Goal: Task Accomplishment & Management: Complete application form

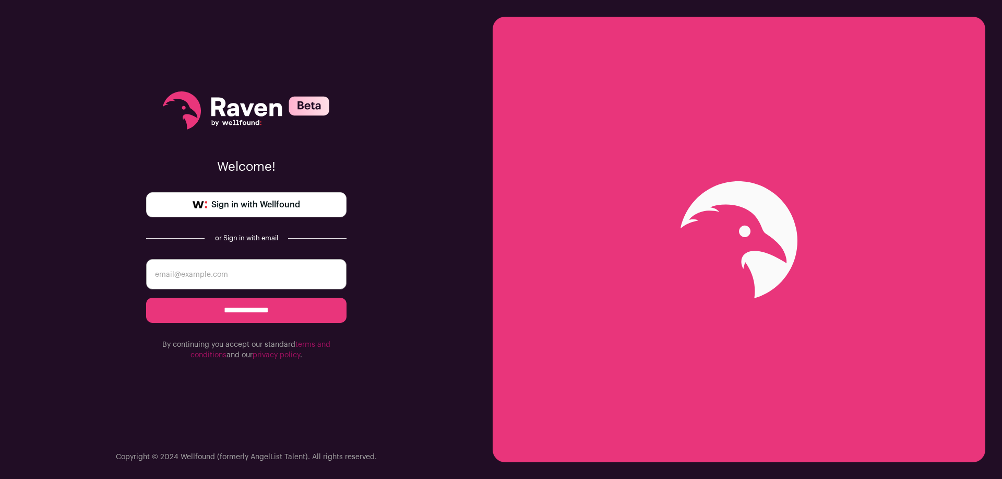
click at [275, 207] on span "Sign in with Wellfound" at bounding box center [255, 204] width 89 height 13
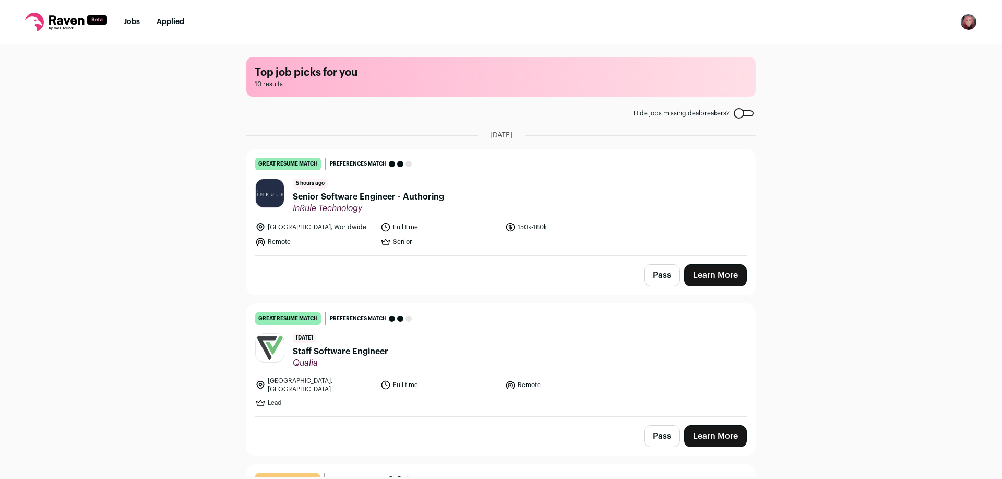
click at [712, 277] on link "Learn More" at bounding box center [715, 275] width 63 height 22
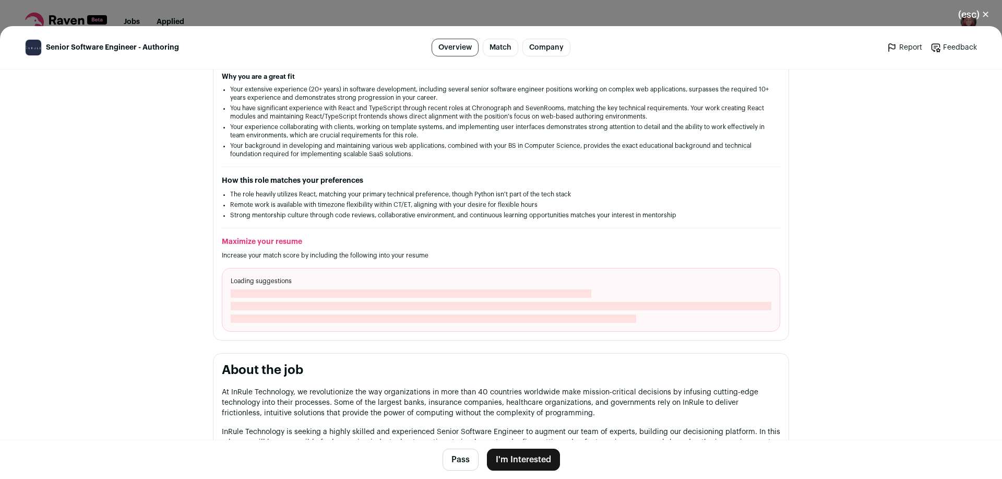
scroll to position [266, 0]
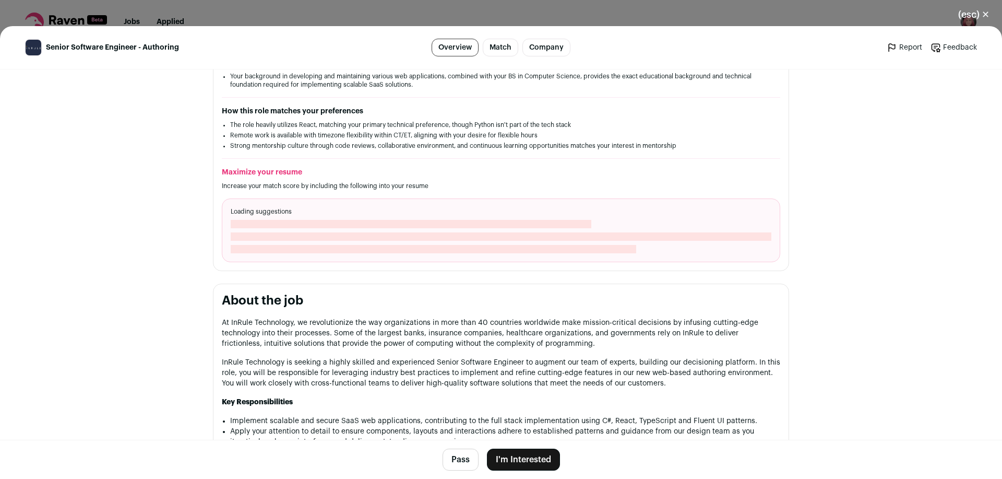
click at [509, 468] on button "I'm Interested" at bounding box center [523, 459] width 73 height 22
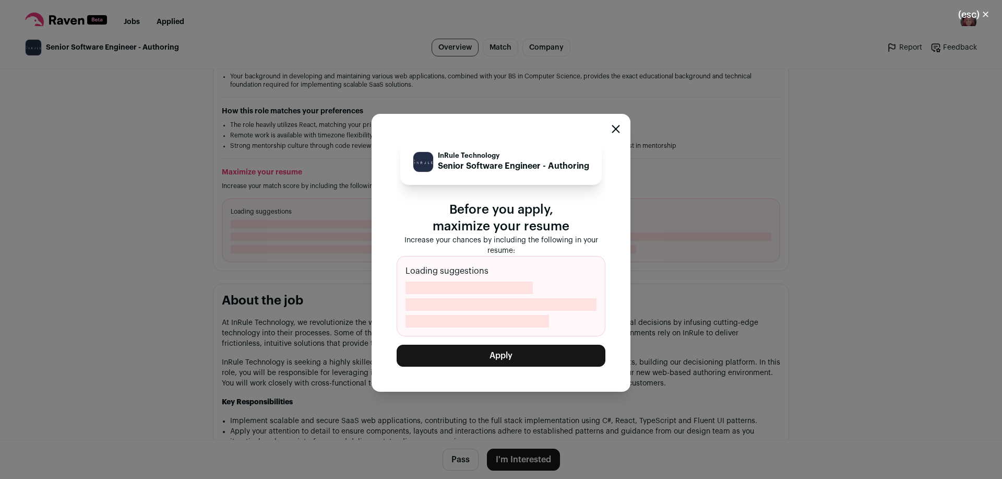
click at [526, 350] on button "Apply" at bounding box center [501, 356] width 209 height 22
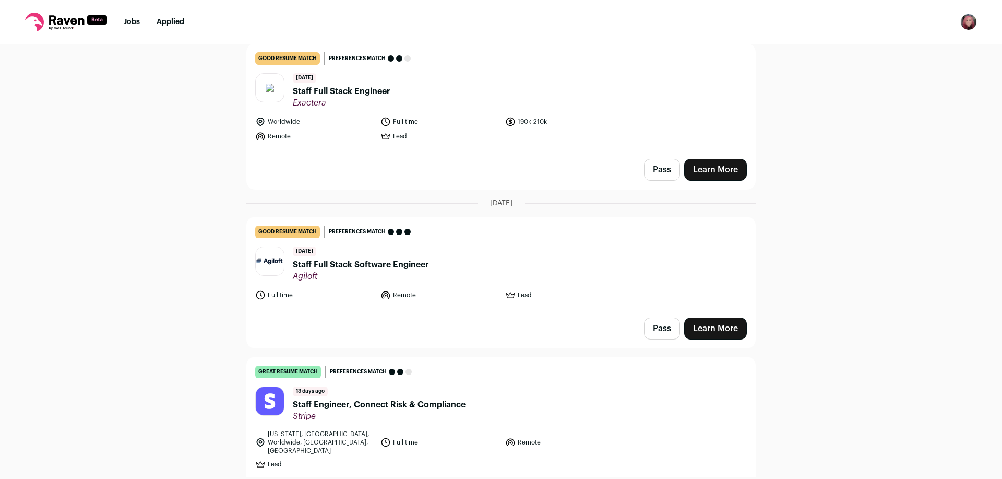
scroll to position [0, 0]
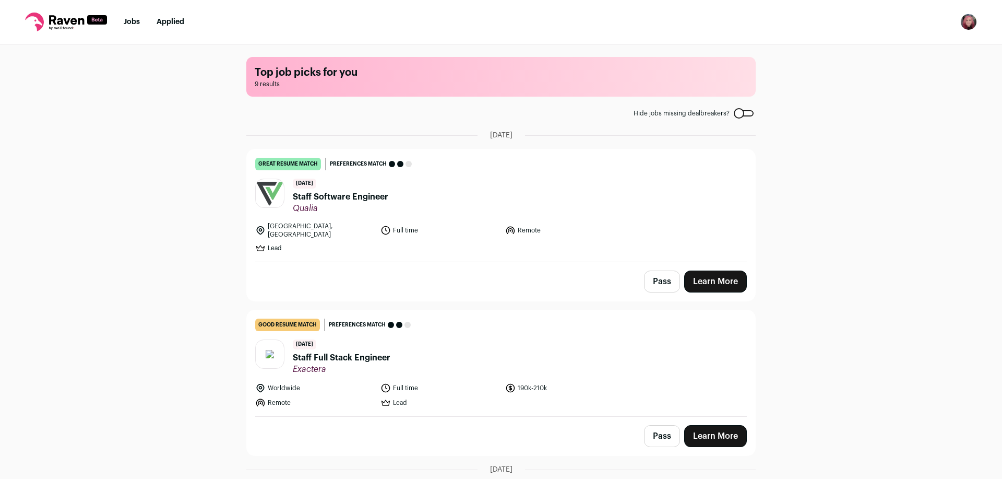
click at [134, 23] on link "Jobs" at bounding box center [132, 21] width 16 height 7
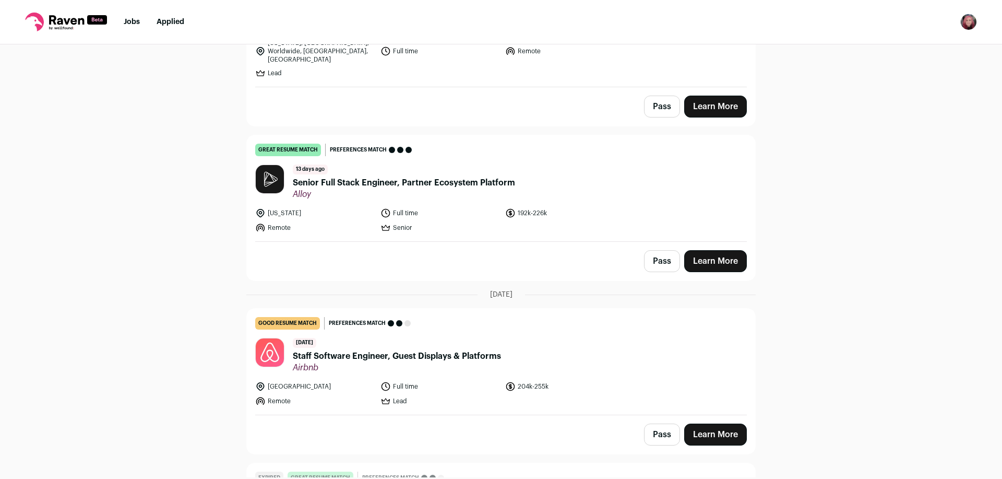
scroll to position [498, 0]
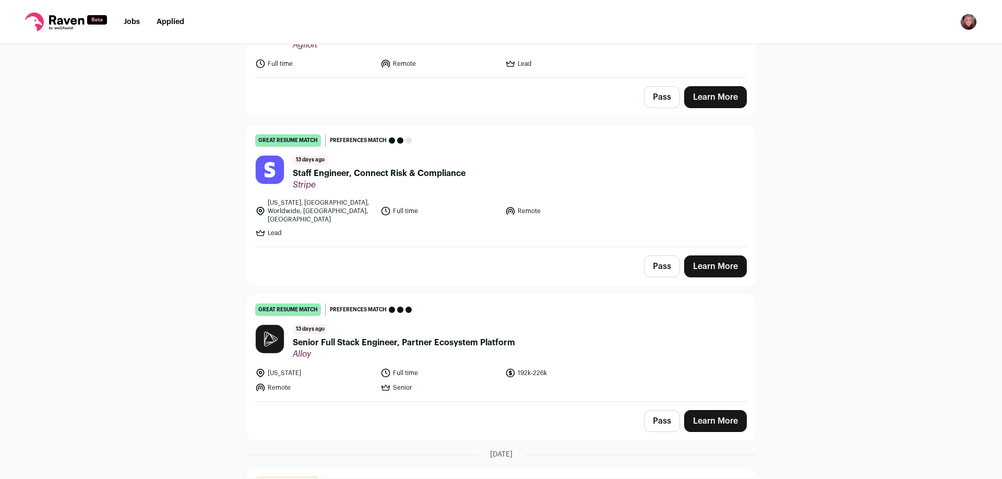
click at [715, 410] on link "Learn More" at bounding box center [715, 421] width 63 height 22
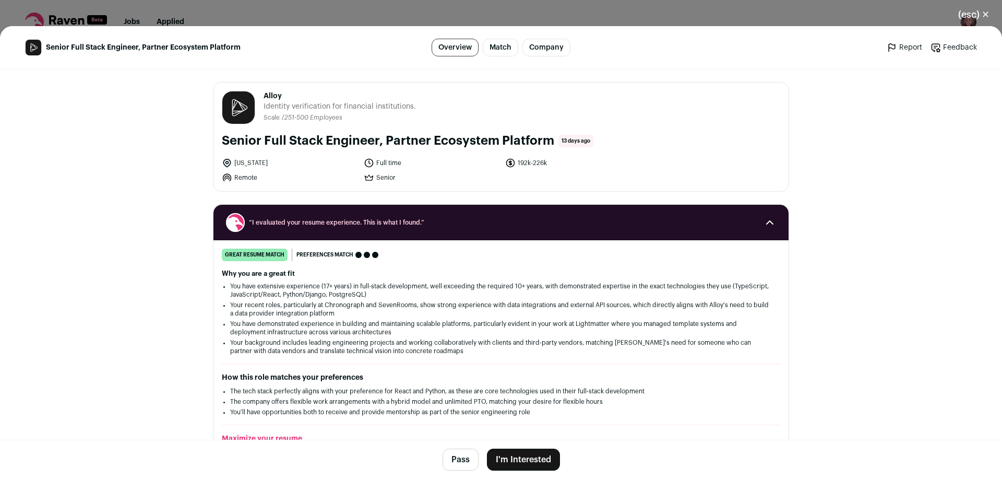
scroll to position [266, 0]
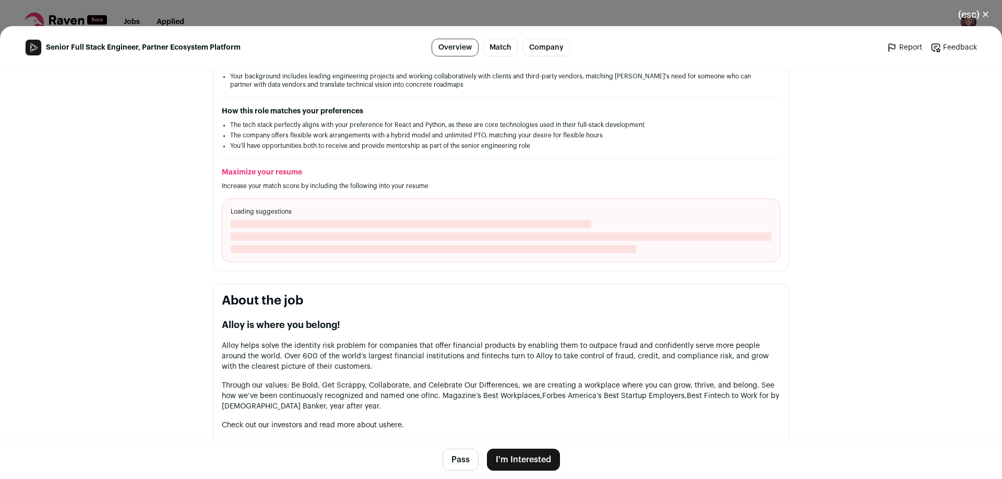
click at [503, 42] on link "Match" at bounding box center [501, 48] width 36 height 18
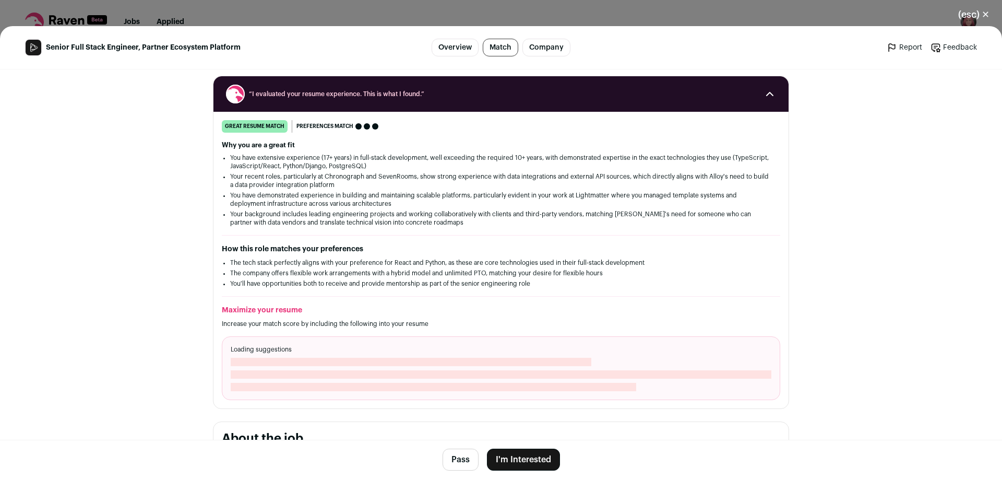
scroll to position [128, 0]
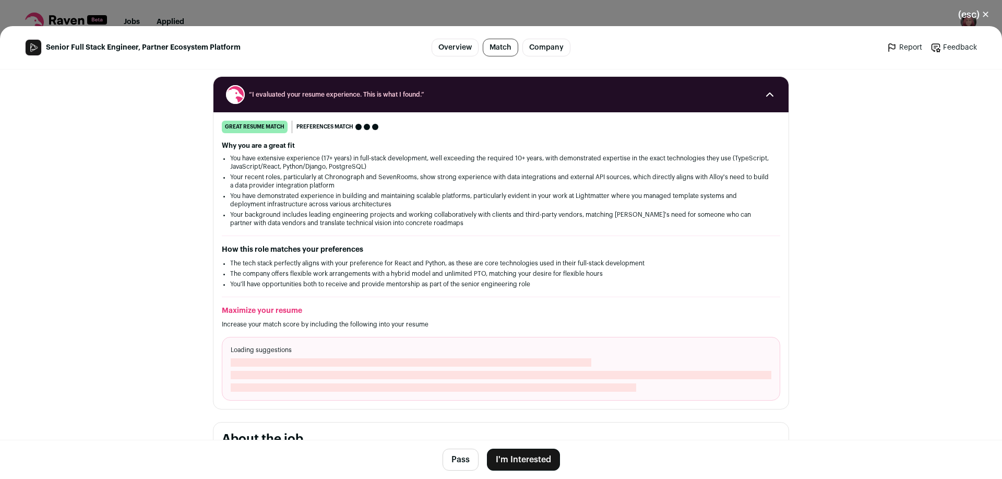
click at [511, 459] on button "I'm Interested" at bounding box center [523, 459] width 73 height 22
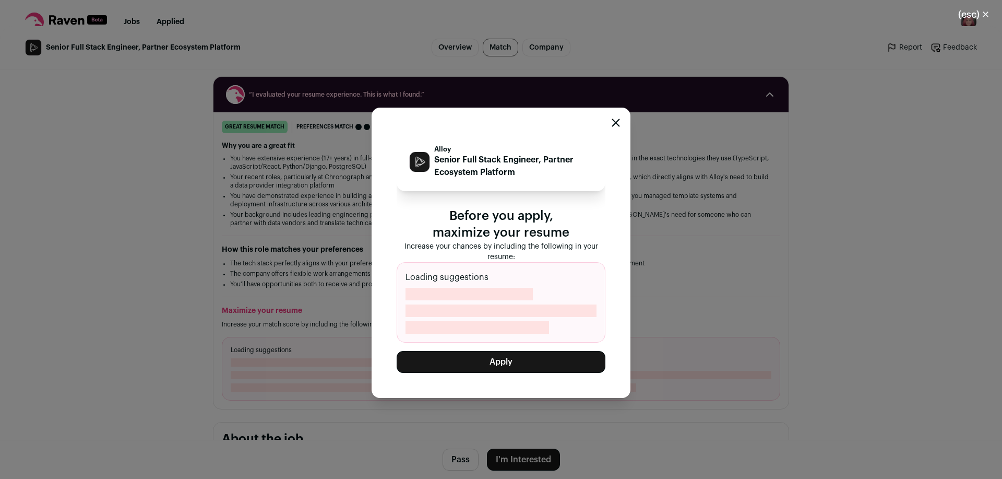
click at [545, 361] on button "Apply" at bounding box center [501, 362] width 209 height 22
